Goal: Task Accomplishment & Management: Manage account settings

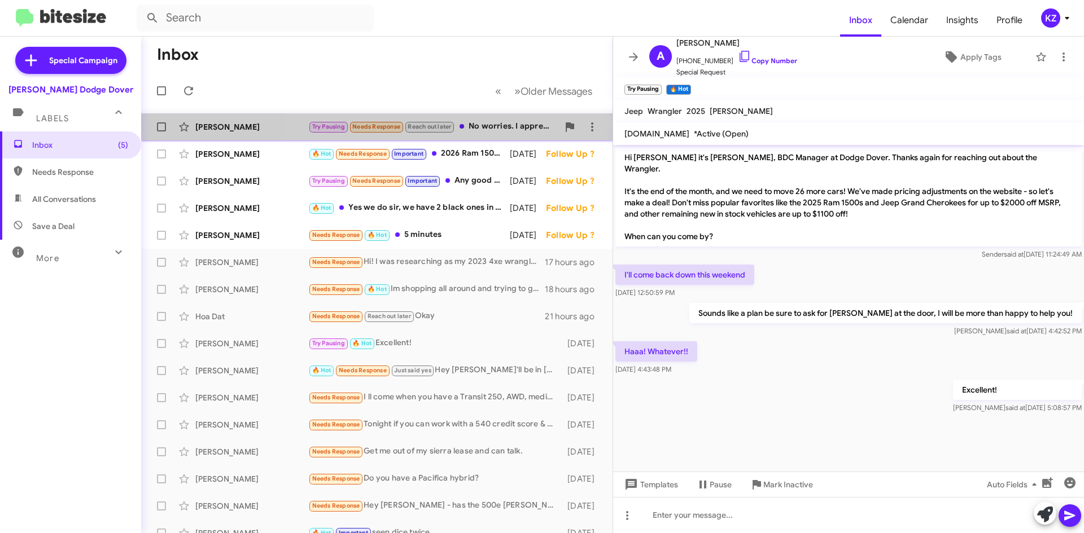
click at [507, 122] on div "Try Pausing Needs Response Reach out later No worries. I appreciate the updates…" at bounding box center [433, 126] width 250 height 13
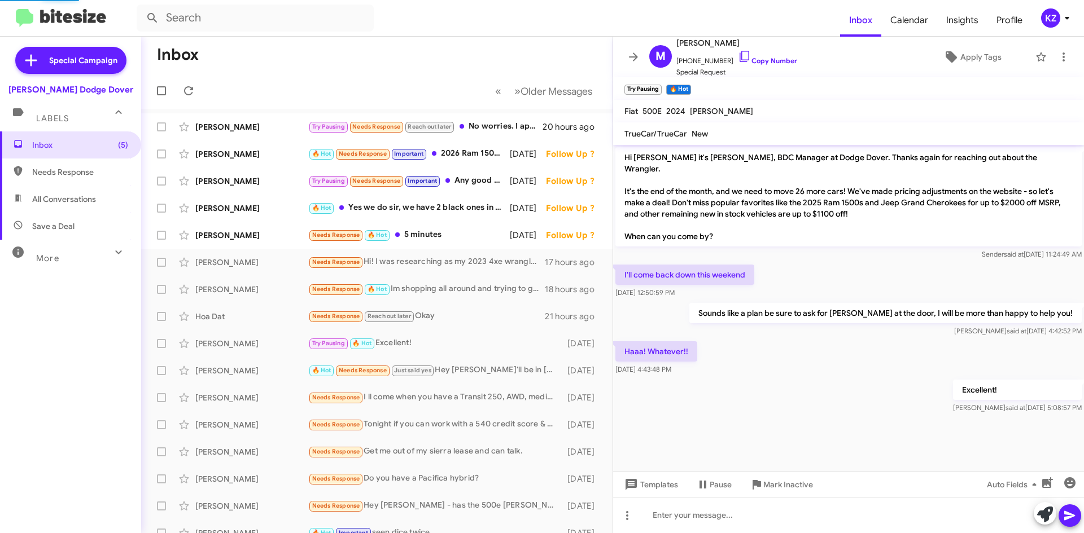
scroll to position [2, 0]
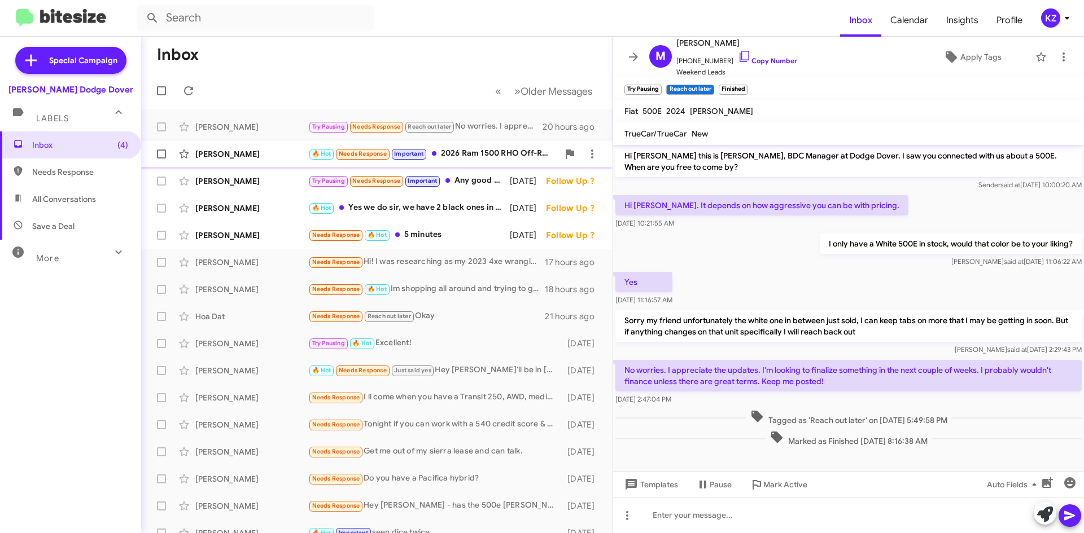
click at [494, 149] on div "🔥 Hot Needs Response Important 2026 Ram 1500 RHO Off-Road Truck | Specs, Engine…" at bounding box center [433, 153] width 250 height 13
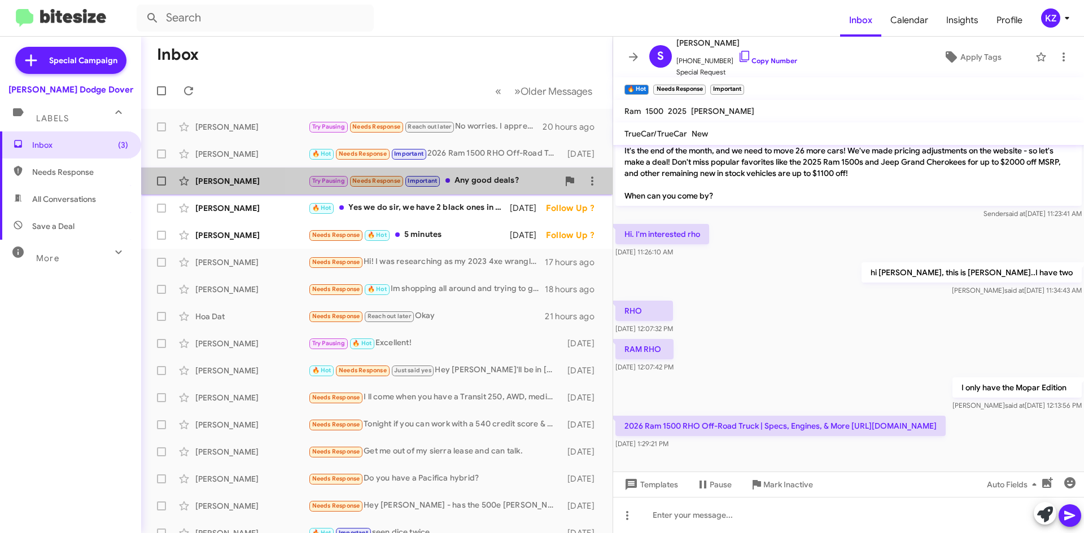
click at [453, 178] on div "Try Pausing Needs Response Important Any good deals?" at bounding box center [433, 180] width 250 height 13
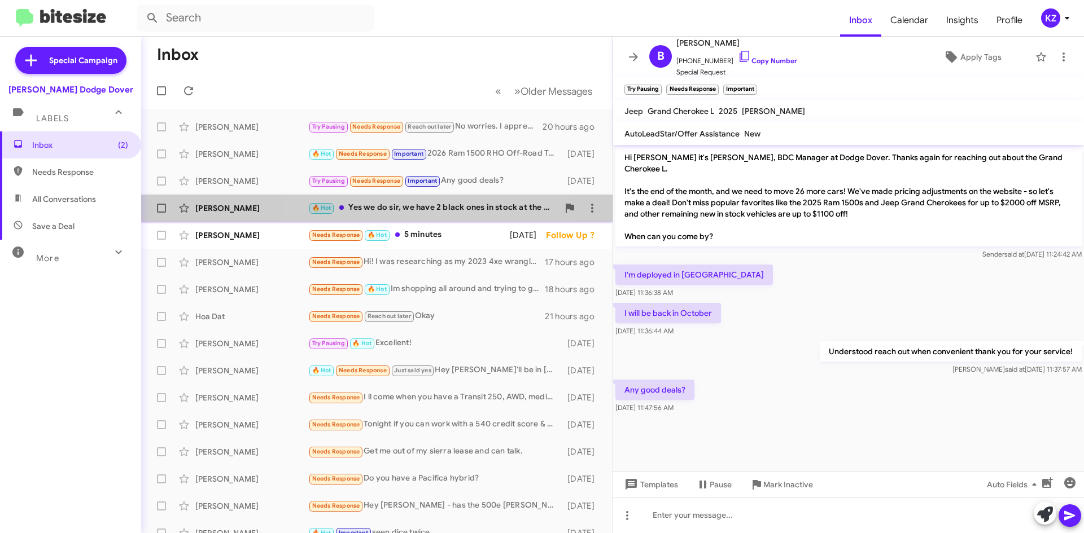
click at [393, 199] on div "[PERSON_NAME] Grand 🔥 Hot Yes we do sir, we have 2 black ones in stock at the m…" at bounding box center [376, 208] width 453 height 23
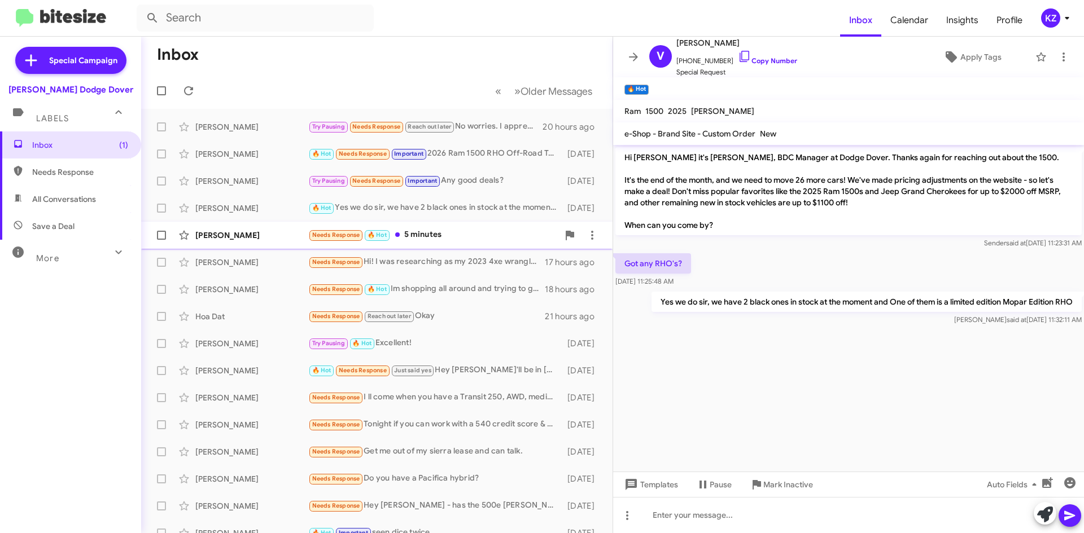
click at [418, 240] on div "Needs Response 🔥 Hot 5 minutes" at bounding box center [433, 235] width 250 height 13
